Goal: Information Seeking & Learning: Learn about a topic

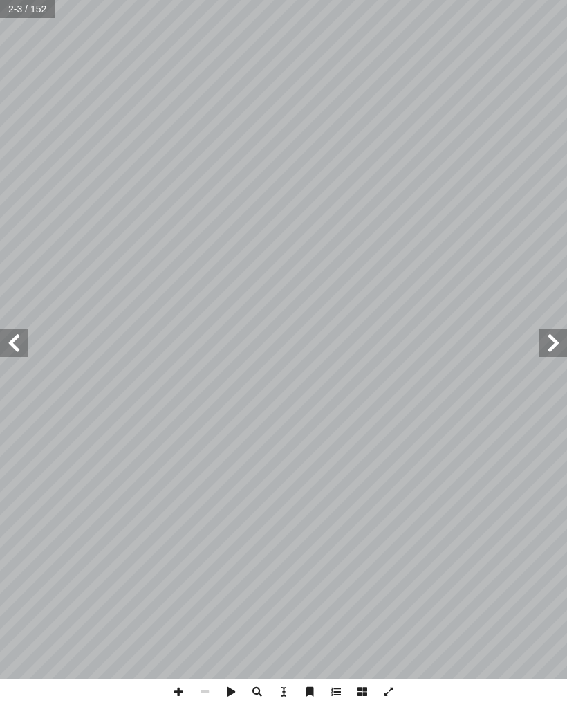
click at [19, 348] on span at bounding box center [14, 343] width 28 height 28
click at [22, 352] on span at bounding box center [14, 343] width 28 height 28
click at [20, 351] on span at bounding box center [14, 343] width 28 height 28
click at [21, 346] on span at bounding box center [14, 343] width 28 height 28
click at [26, 343] on span at bounding box center [14, 343] width 28 height 28
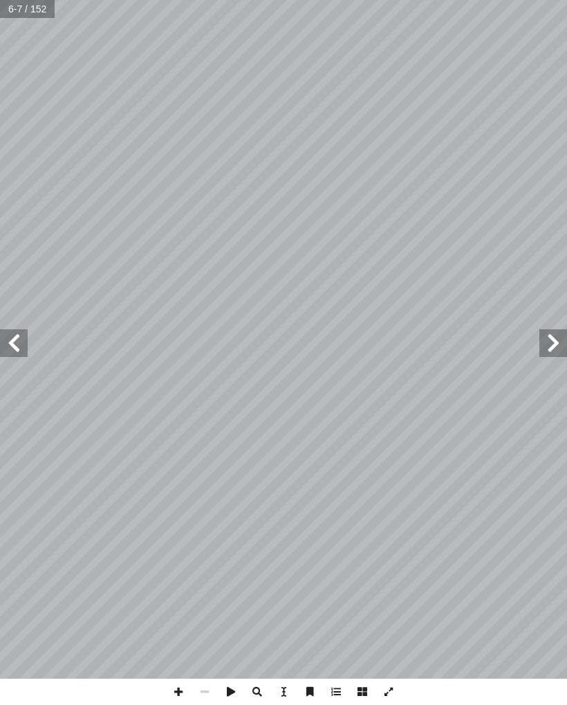
click at [19, 344] on span at bounding box center [14, 343] width 28 height 28
click at [19, 339] on span at bounding box center [14, 343] width 28 height 28
click at [22, 330] on span at bounding box center [14, 343] width 28 height 28
click at [21, 342] on span at bounding box center [14, 343] width 28 height 28
click at [19, 348] on span at bounding box center [14, 343] width 28 height 28
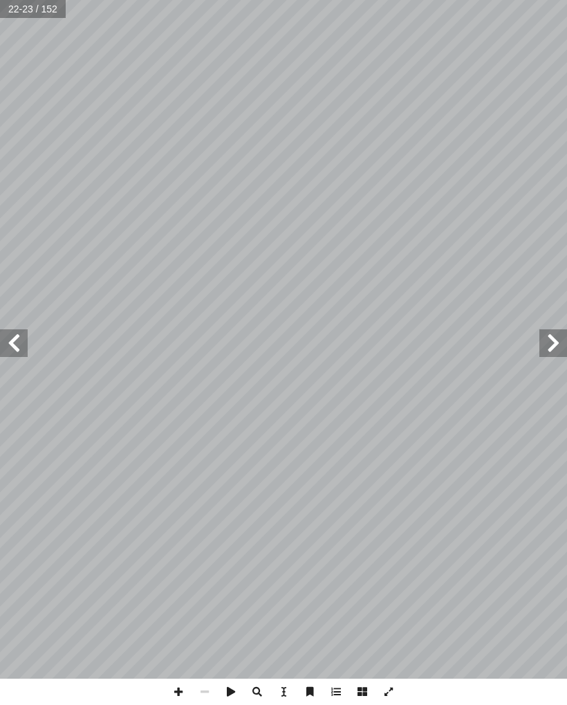
click at [16, 340] on span at bounding box center [14, 343] width 28 height 28
click at [18, 342] on span at bounding box center [14, 343] width 28 height 28
click at [19, 355] on span at bounding box center [14, 343] width 28 height 28
click at [8, 345] on span at bounding box center [14, 343] width 28 height 28
click at [26, 345] on span at bounding box center [14, 343] width 28 height 28
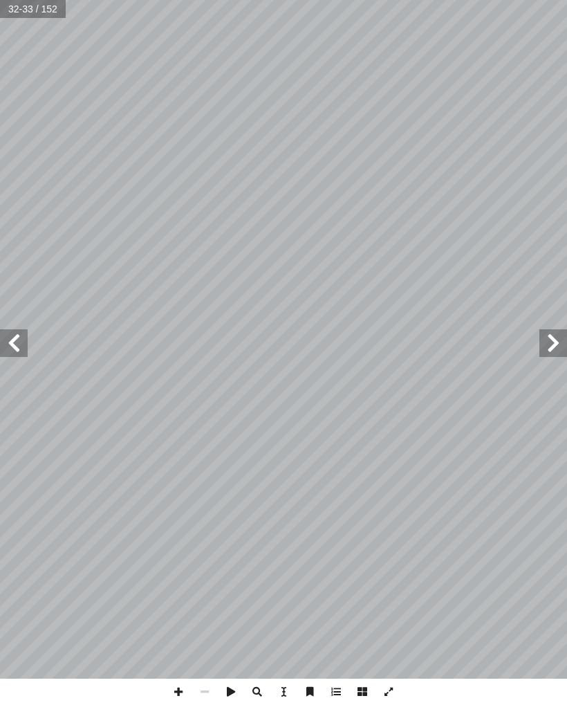
click at [10, 338] on span at bounding box center [14, 343] width 28 height 28
click at [15, 337] on span at bounding box center [14, 343] width 28 height 28
click at [16, 333] on span at bounding box center [14, 343] width 28 height 28
click at [8, 335] on span at bounding box center [14, 343] width 28 height 28
click at [548, 342] on span at bounding box center [553, 343] width 28 height 28
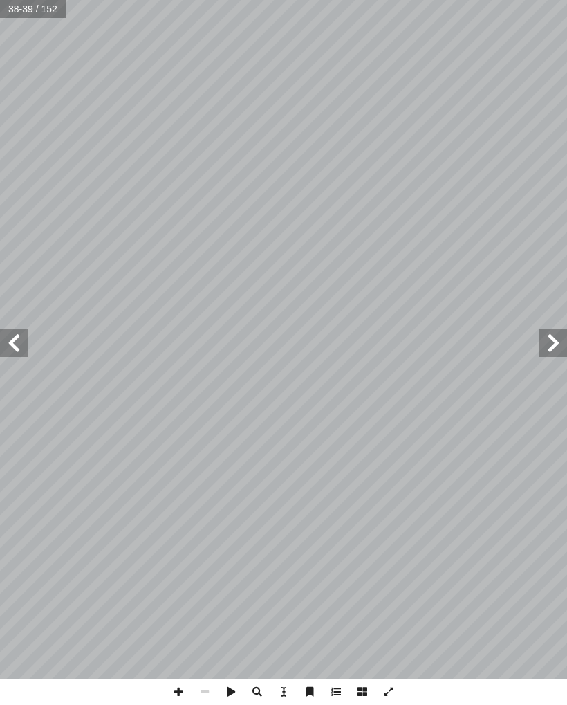
click at [551, 350] on span at bounding box center [553, 343] width 28 height 28
